Goal: Register for event/course

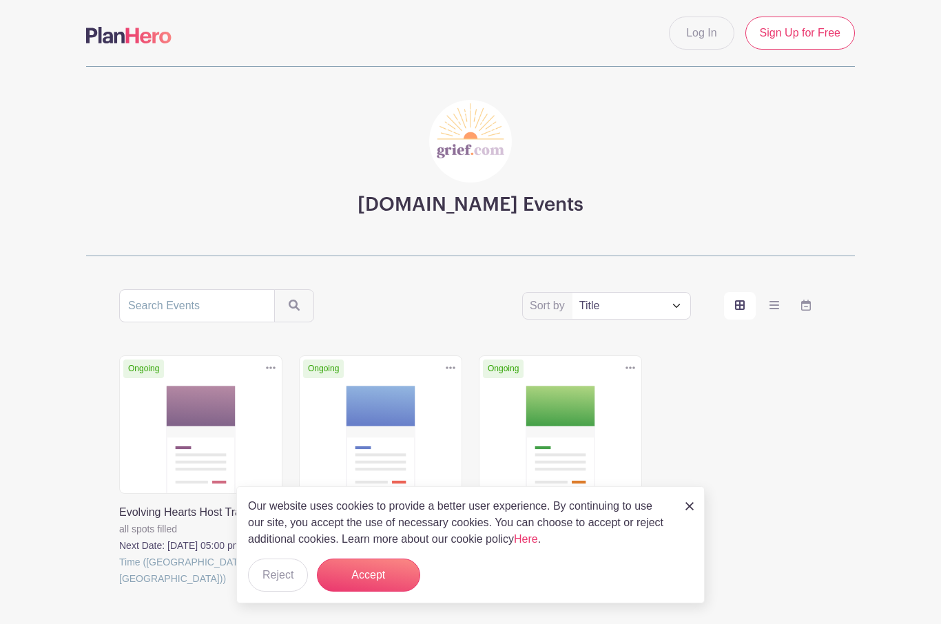
click at [379, 563] on button "Accept" at bounding box center [368, 575] width 103 height 33
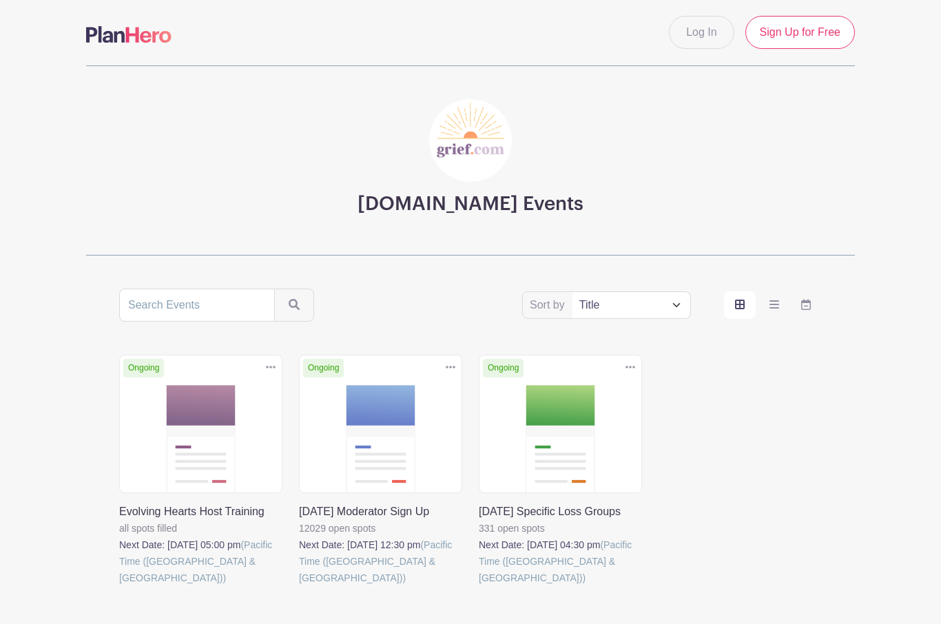
scroll to position [23, 0]
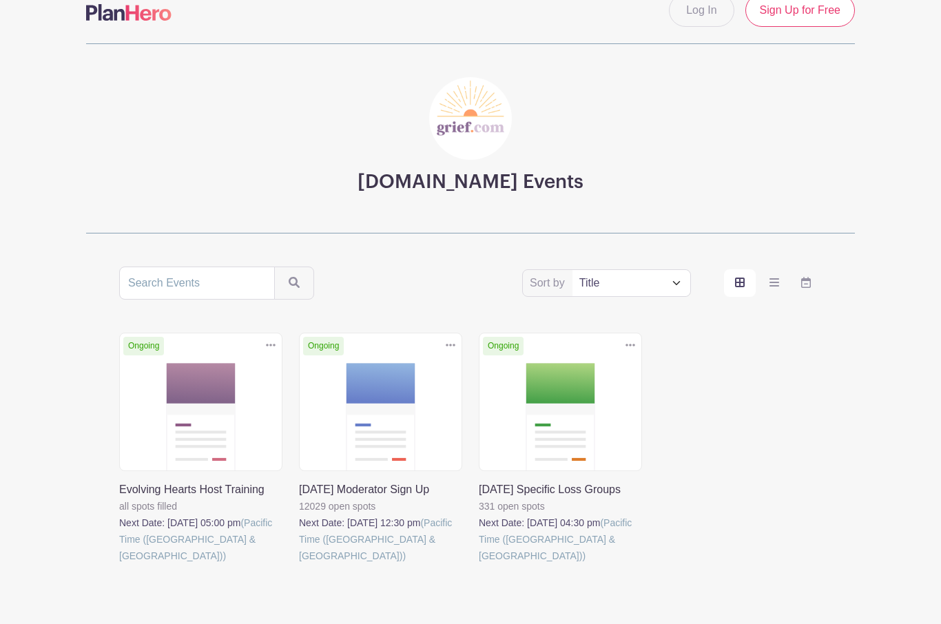
click at [299, 564] on link at bounding box center [299, 564] width 0 height 0
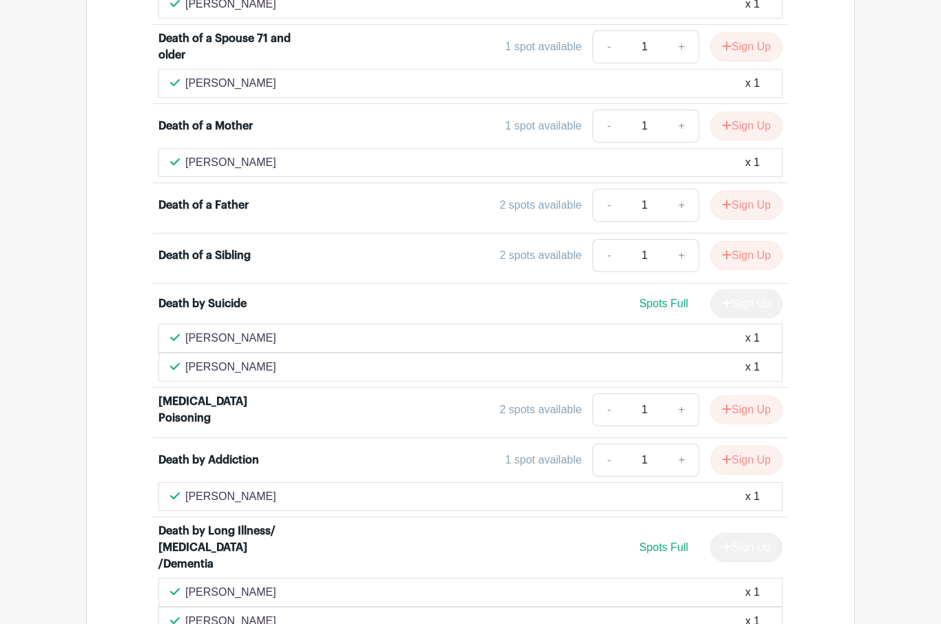
scroll to position [1844, 0]
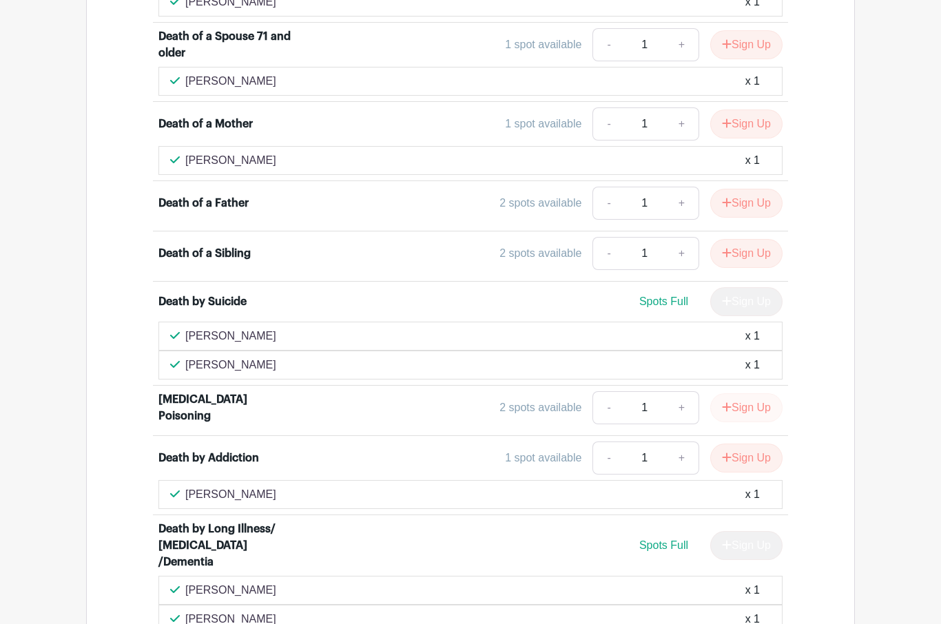
click at [755, 393] on button "Sign Up" at bounding box center [746, 407] width 72 height 29
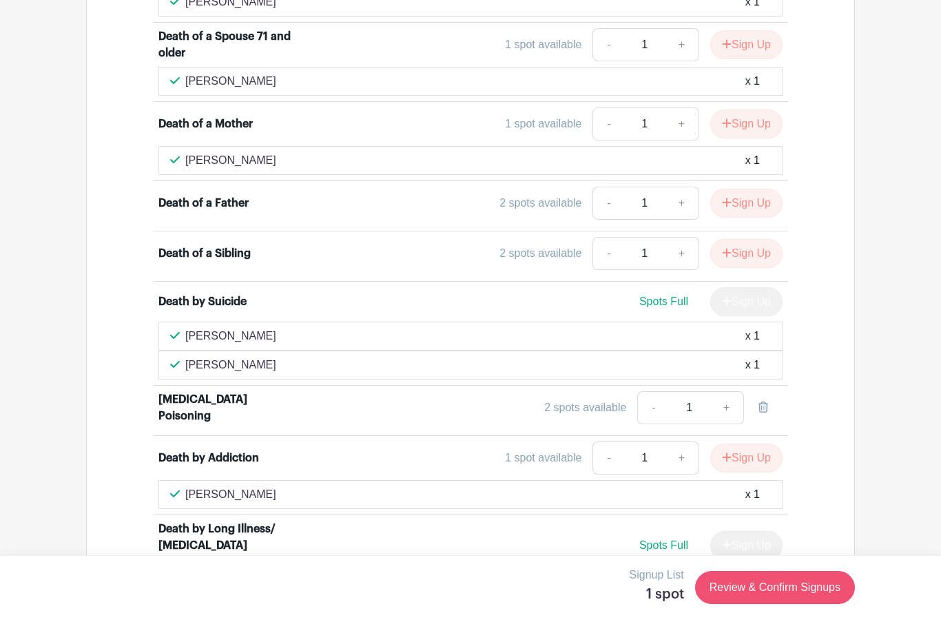
click at [778, 604] on link "Review & Confirm Signups" at bounding box center [775, 587] width 160 height 33
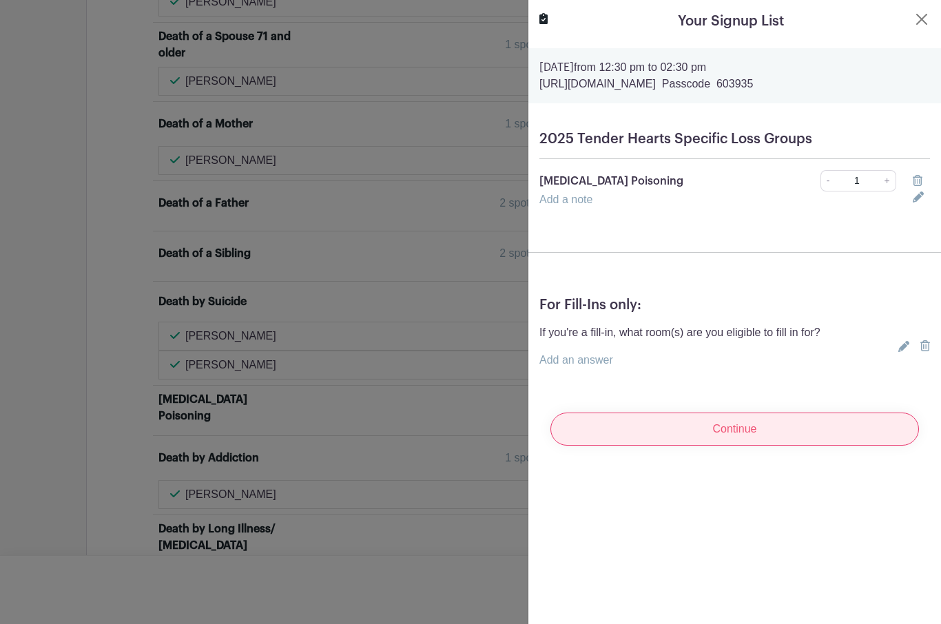
click at [759, 429] on input "Continue" at bounding box center [734, 429] width 368 height 33
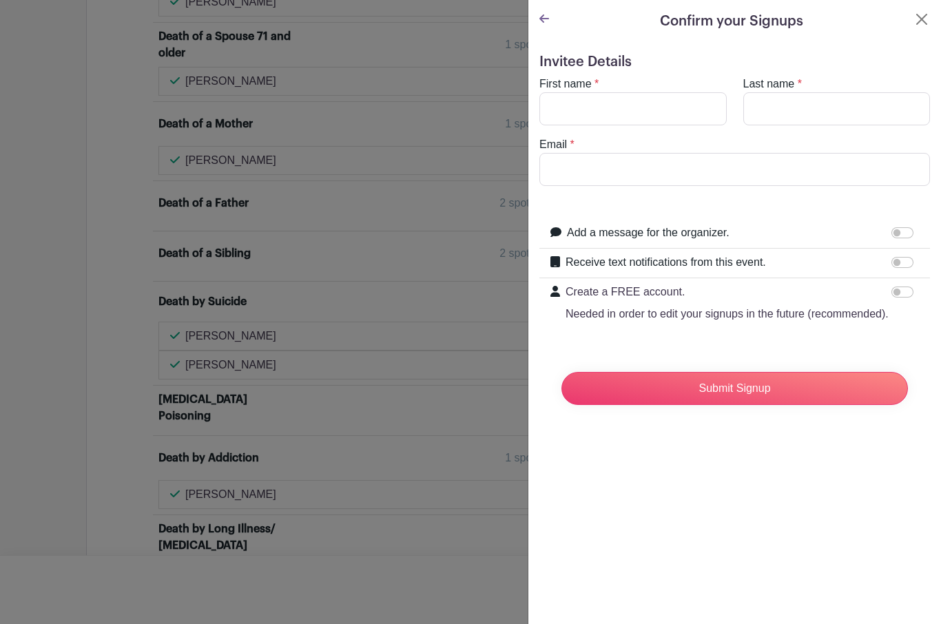
click at [562, 87] on label "First name" at bounding box center [565, 84] width 52 height 17
click at [562, 92] on input "First name" at bounding box center [632, 108] width 187 height 33
type input "[PERSON_NAME]"
type input "Barbera"
click at [567, 173] on input "Email" at bounding box center [734, 169] width 391 height 33
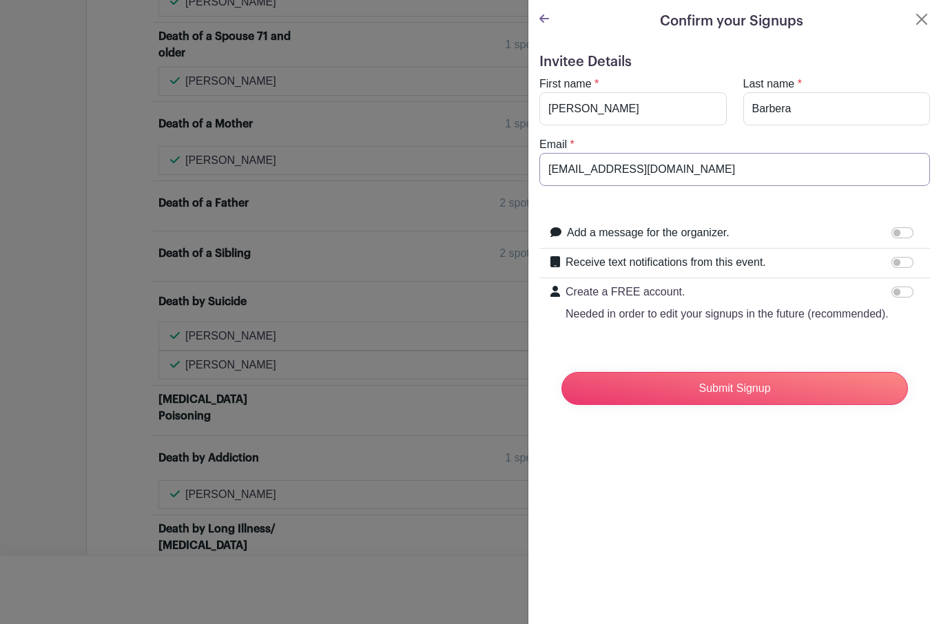
type input "[EMAIL_ADDRESS][DOMAIN_NAME]"
click at [791, 385] on input "Submit Signup" at bounding box center [734, 388] width 346 height 33
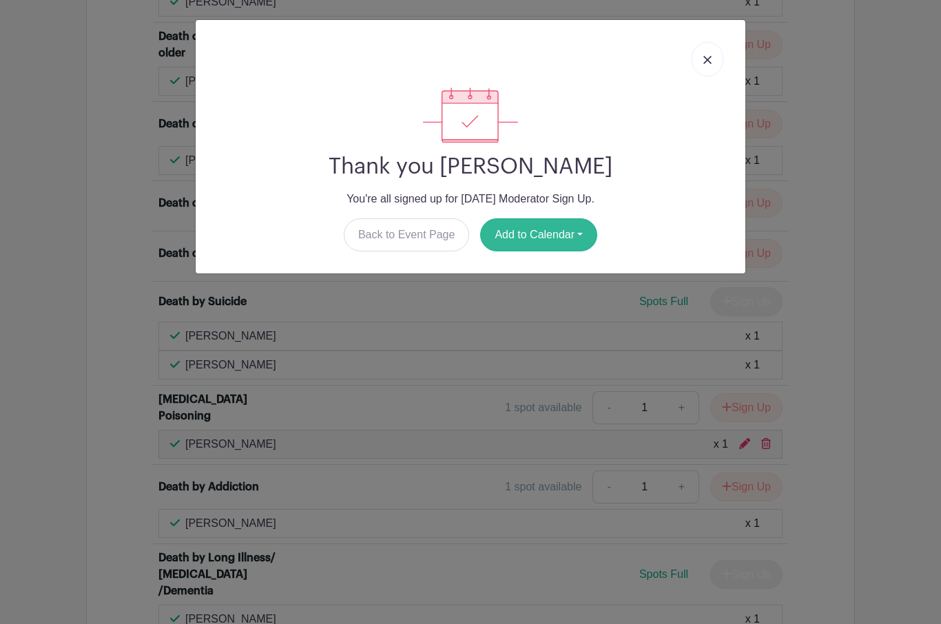
click at [572, 235] on button "Add to Calendar" at bounding box center [538, 234] width 117 height 33
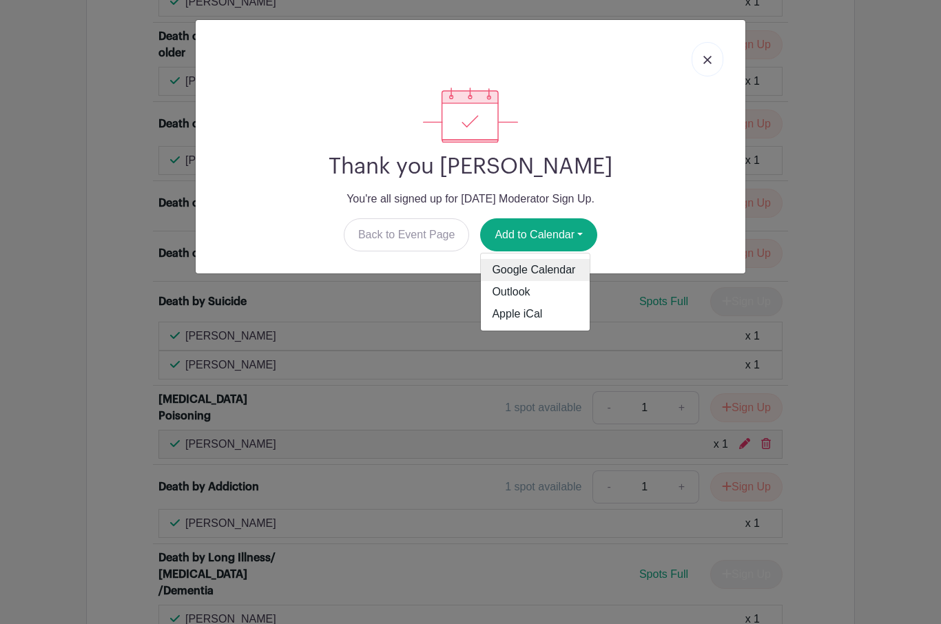
click at [577, 271] on link "Google Calendar" at bounding box center [535, 270] width 109 height 22
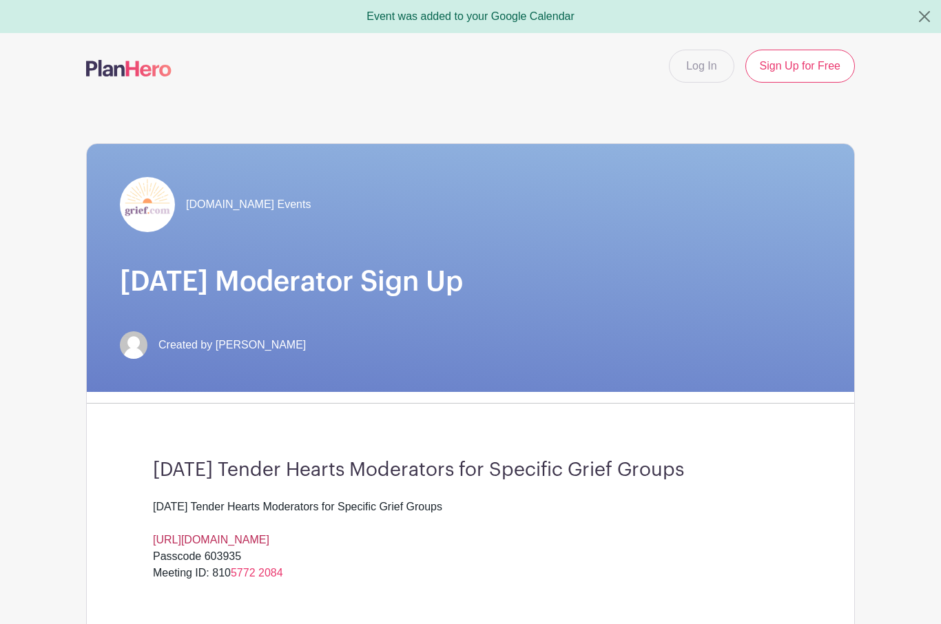
click at [240, 537] on link "[URL][DOMAIN_NAME]" at bounding box center [211, 540] width 116 height 12
